Goal: Task Accomplishment & Management: Manage account settings

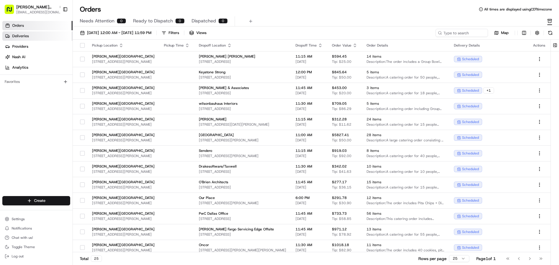
click at [37, 35] on link "Deliveries" at bounding box center [37, 35] width 70 height 9
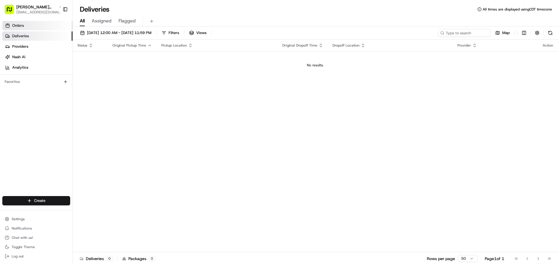
click at [37, 28] on link "Orders" at bounding box center [37, 25] width 70 height 9
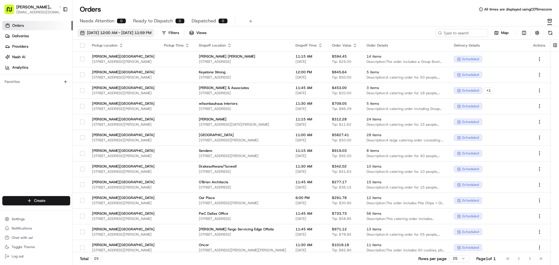
click at [96, 29] on button "[DATE] 12:00 AM - [DATE] 11:59 PM" at bounding box center [115, 33] width 77 height 8
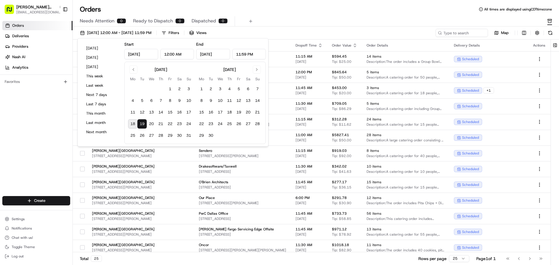
click at [143, 122] on button "19" at bounding box center [141, 123] width 9 height 9
click at [251, 14] on div "Orders All times are displayed using CDT timezone" at bounding box center [316, 9] width 486 height 9
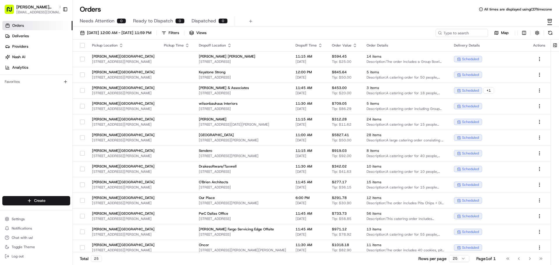
click at [17, 31] on ul "Orders Deliveries Providers Nash AI Analytics" at bounding box center [37, 46] width 70 height 51
click at [19, 39] on link "Deliveries" at bounding box center [37, 35] width 70 height 9
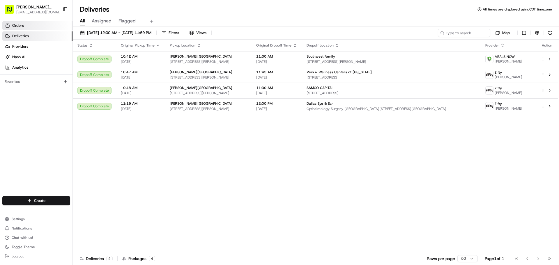
click at [23, 22] on link "Orders" at bounding box center [37, 25] width 70 height 9
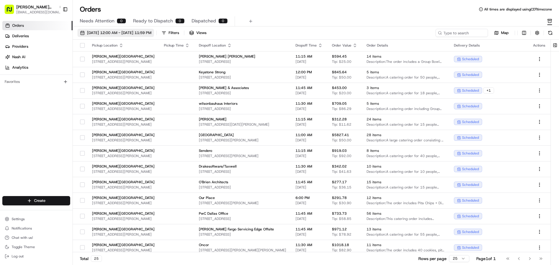
click at [143, 32] on span "[DATE] 12:00 AM - [DATE] 11:59 PM" at bounding box center [119, 32] width 64 height 5
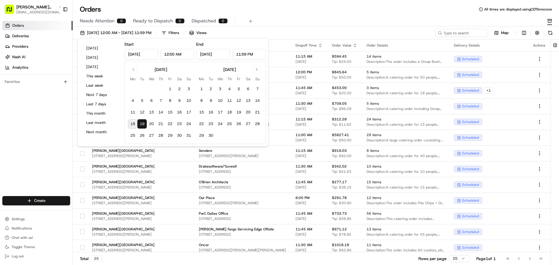
click at [142, 124] on button "19" at bounding box center [141, 123] width 9 height 9
click at [269, 9] on div "Orders All times are displayed using CDT timezone" at bounding box center [316, 9] width 486 height 9
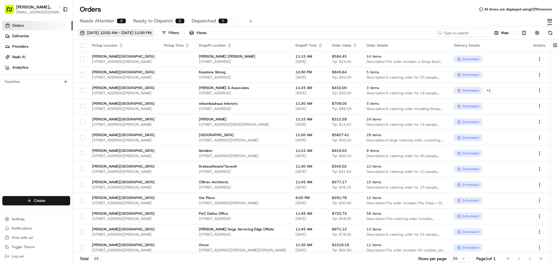
click at [120, 29] on button "[DATE] 12:00 AM - [DATE] 11:59 PM" at bounding box center [115, 33] width 77 height 8
click at [136, 20] on span "Ready to Dispatch" at bounding box center [153, 20] width 40 height 7
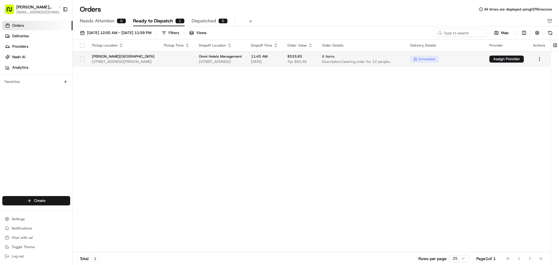
click at [82, 58] on button "button" at bounding box center [82, 59] width 5 height 5
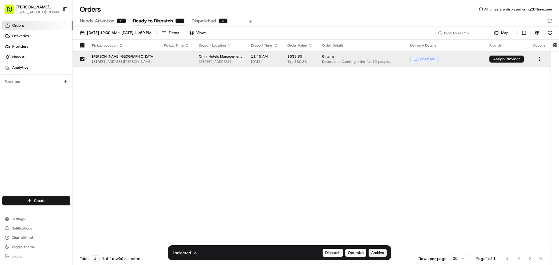
click at [377, 255] on span "Archive" at bounding box center [377, 252] width 13 height 5
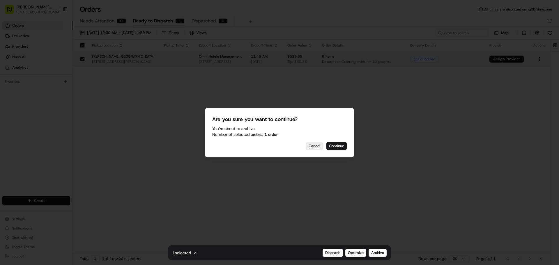
click at [332, 144] on button "Continue" at bounding box center [336, 146] width 20 height 8
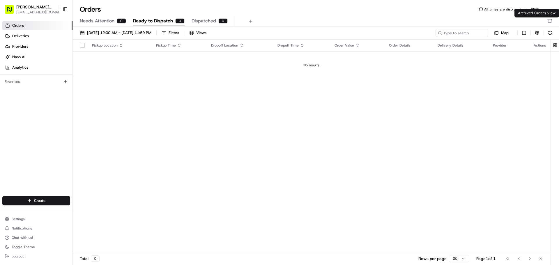
click at [548, 23] on icon "button" at bounding box center [549, 21] width 5 height 5
